Goal: Task Accomplishment & Management: Complete application form

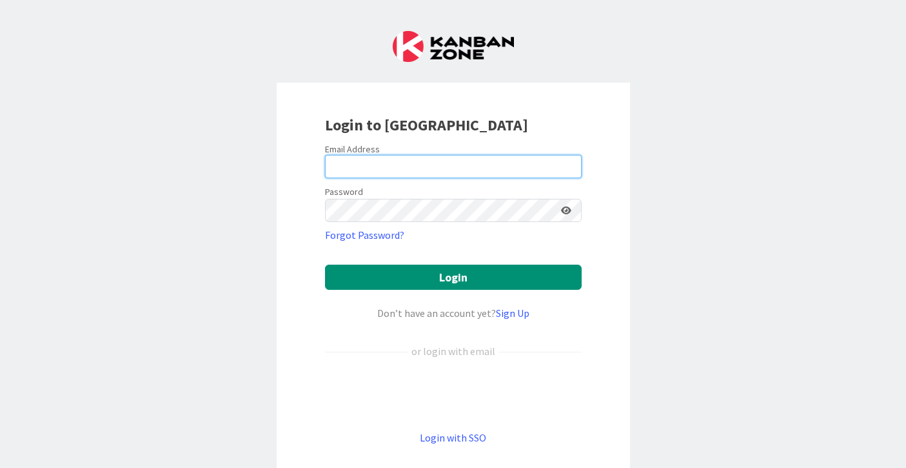
click at [437, 161] on input "email" at bounding box center [453, 166] width 257 height 23
type input "[EMAIL_ADDRESS][DOMAIN_NAME]"
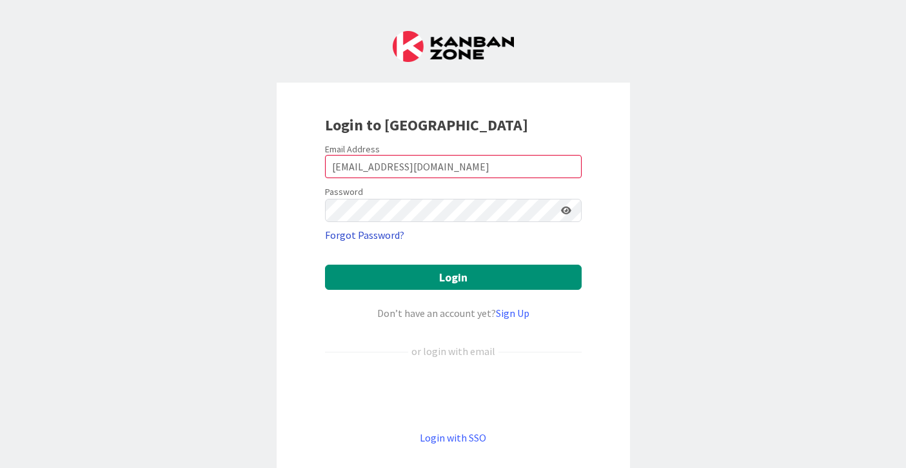
click at [375, 236] on link "Forgot Password?" at bounding box center [364, 234] width 79 height 15
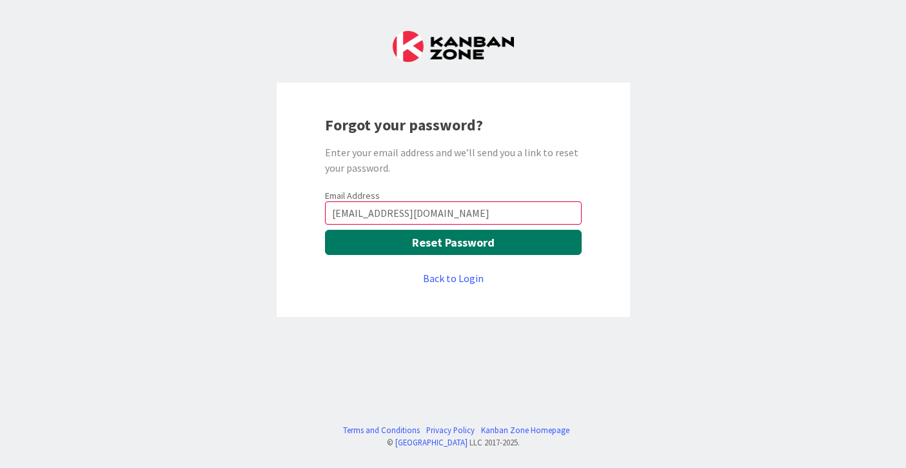
type input "[EMAIL_ADDRESS][DOMAIN_NAME]"
click at [379, 242] on button "Reset Password" at bounding box center [453, 242] width 257 height 25
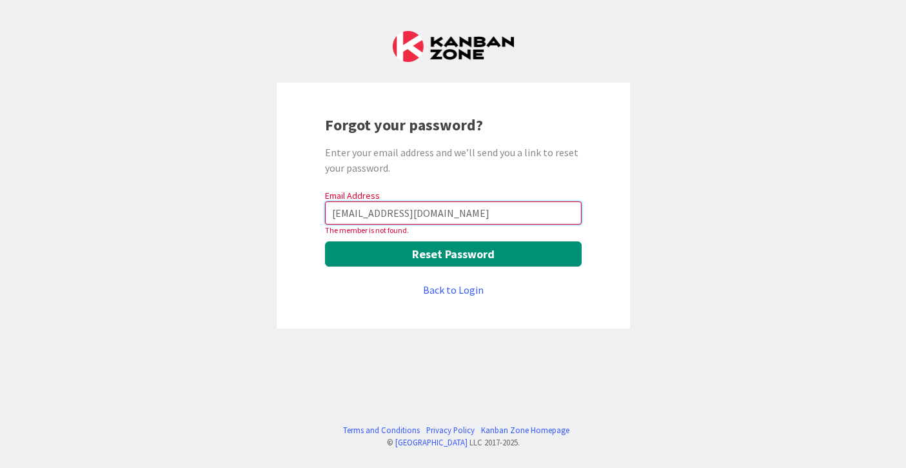
click at [457, 210] on input "[EMAIL_ADDRESS][DOMAIN_NAME]" at bounding box center [453, 212] width 257 height 23
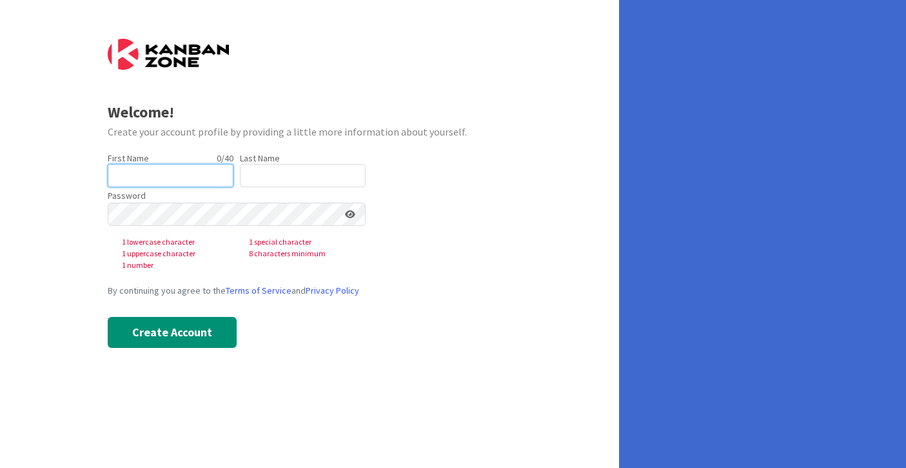
click at [182, 174] on input "text" at bounding box center [171, 175] width 126 height 23
type input "Alejandra"
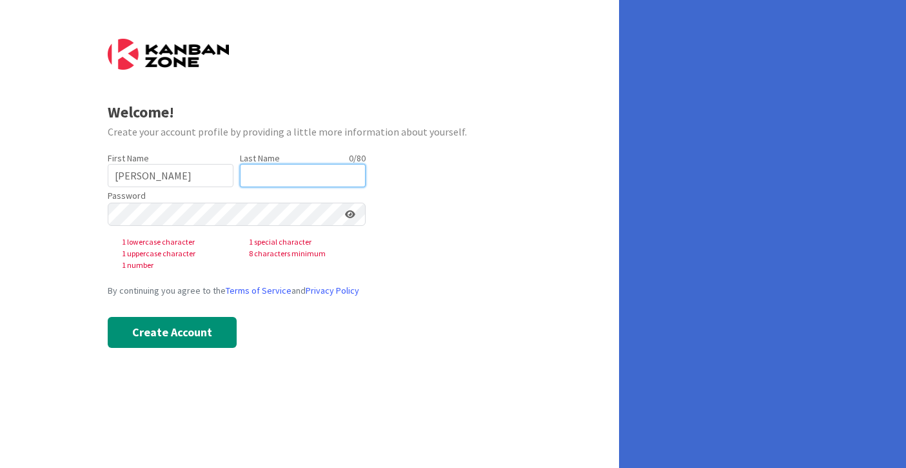
click at [283, 175] on input "text" at bounding box center [303, 175] width 126 height 23
type input "Echeverri"
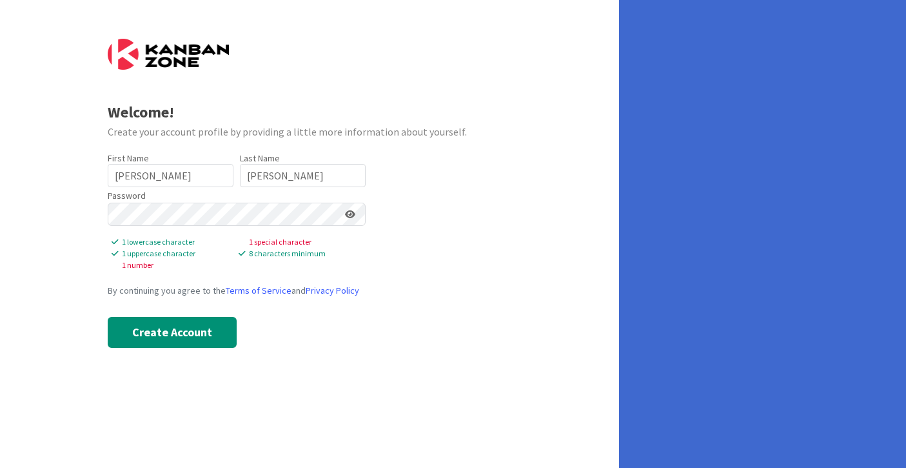
click at [351, 212] on icon at bounding box center [350, 214] width 10 height 9
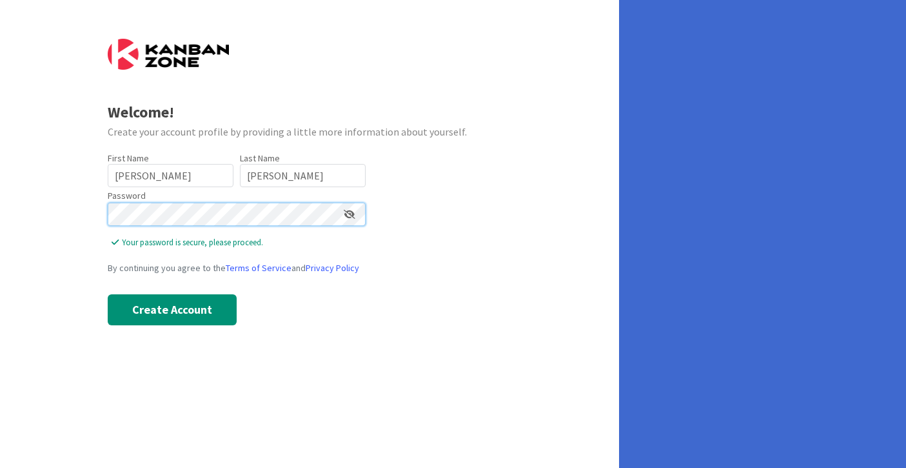
click at [96, 214] on div "Welcome! Create your account profile by providing a little more information abo…" at bounding box center [309, 234] width 619 height 468
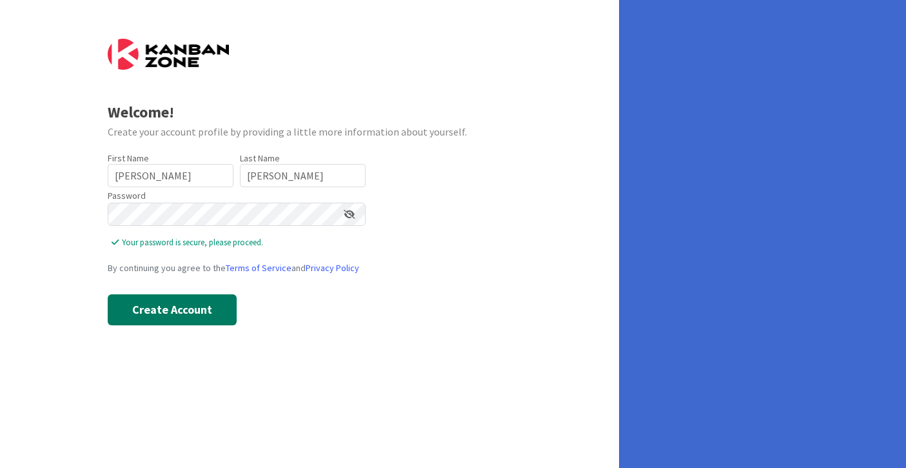
click at [163, 313] on button "Create Account" at bounding box center [172, 309] width 129 height 31
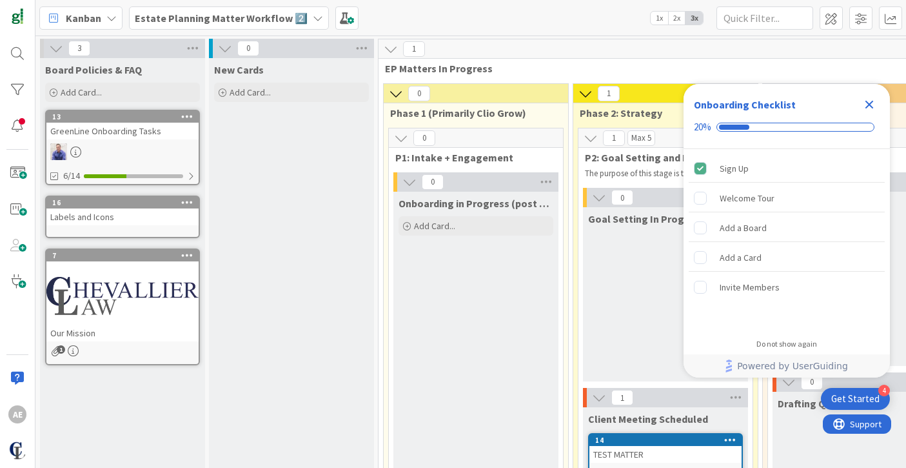
click at [869, 99] on icon "Close Checklist" at bounding box center [869, 104] width 15 height 15
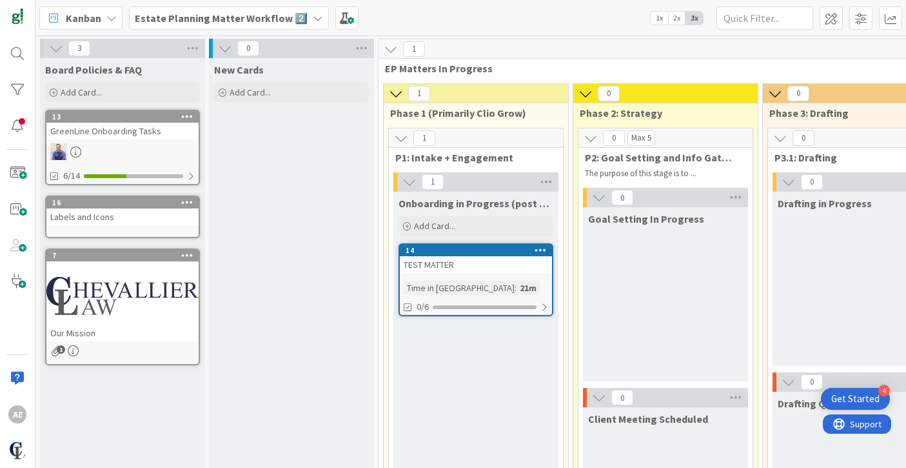
click at [111, 16] on icon at bounding box center [111, 18] width 10 height 10
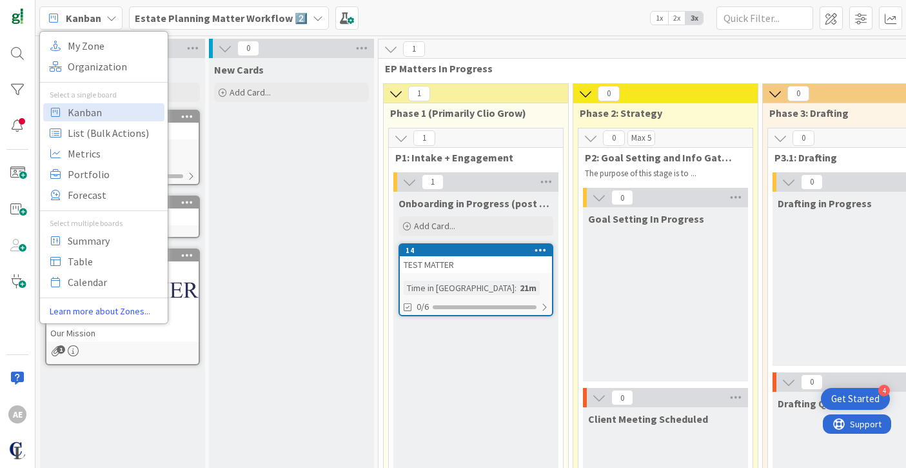
click at [266, 228] on div "New Cards Add Card..." at bounding box center [291, 330] width 165 height 544
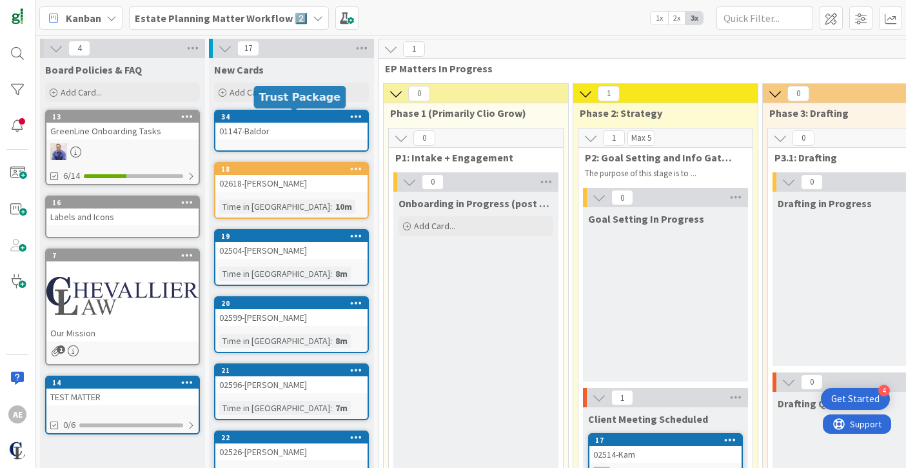
click at [293, 121] on div "34" at bounding box center [294, 116] width 146 height 9
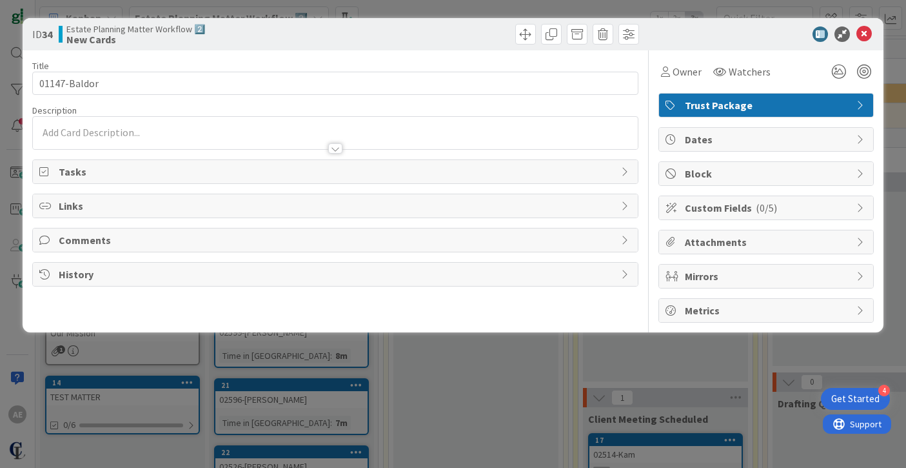
click at [622, 173] on icon at bounding box center [626, 171] width 10 height 10
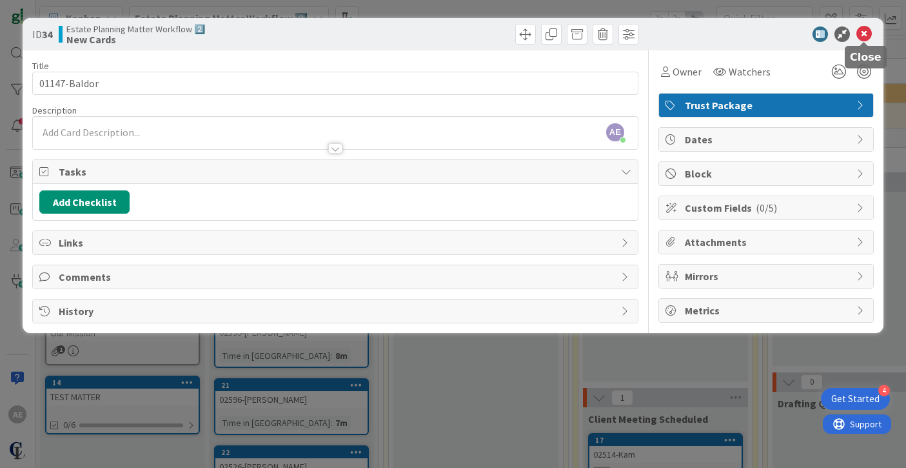
click at [865, 35] on icon at bounding box center [863, 33] width 15 height 15
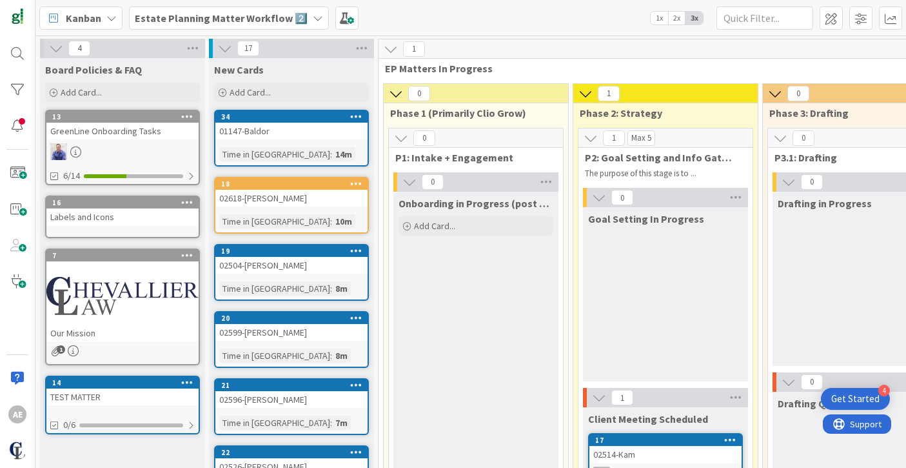
click at [66, 20] on span "Kanban" at bounding box center [83, 17] width 35 height 15
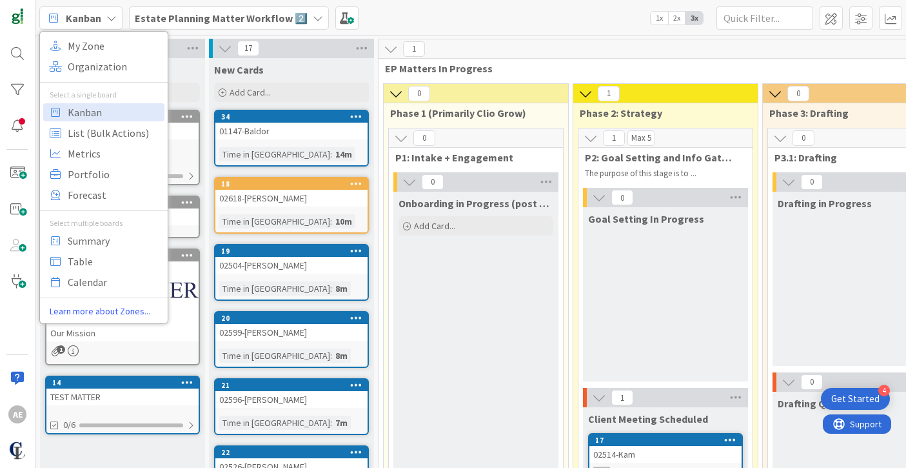
click at [512, 23] on div "Kanban My Zone Organization Select a single board Kanban List (Bulk Actions) Me…" at bounding box center [470, 17] width 871 height 35
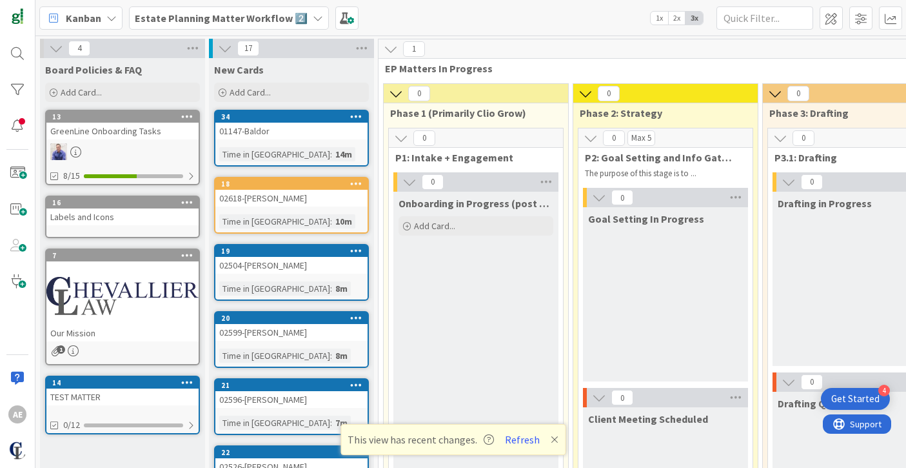
click at [551, 440] on icon at bounding box center [555, 439] width 8 height 10
